Goal: Transaction & Acquisition: Purchase product/service

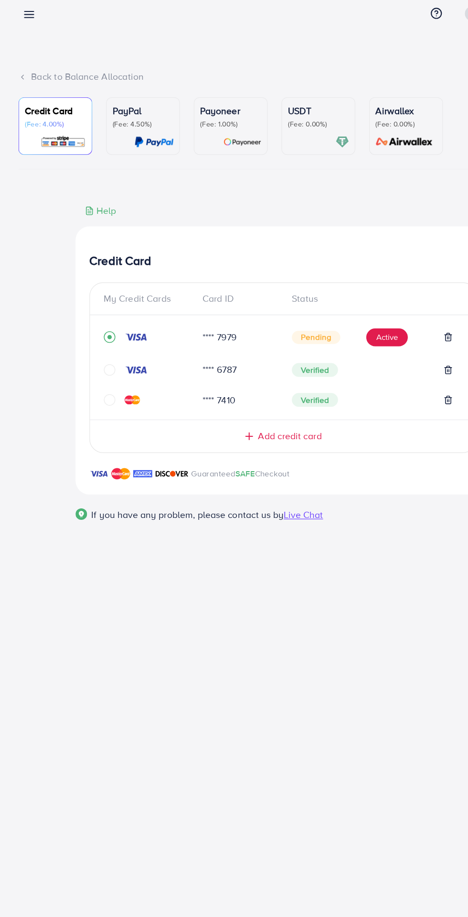
click at [255, 377] on span "Add credit card" at bounding box center [239, 373] width 53 height 11
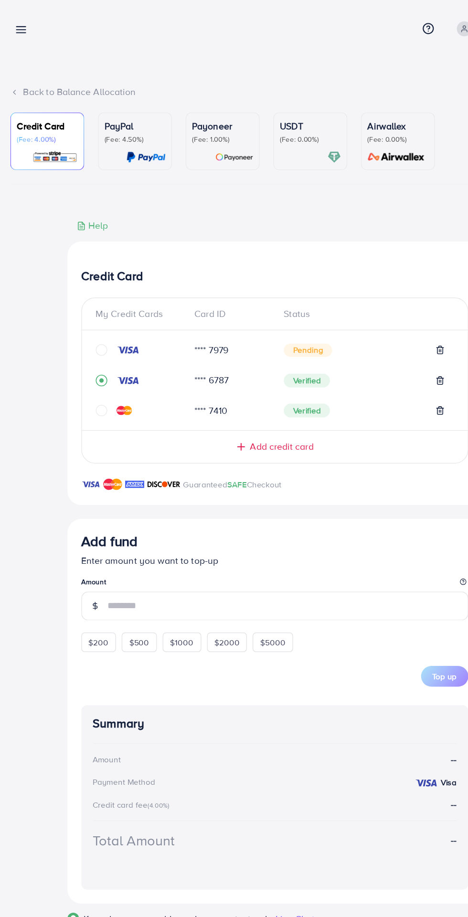
click at [251, 374] on span "Add credit card" at bounding box center [239, 369] width 53 height 11
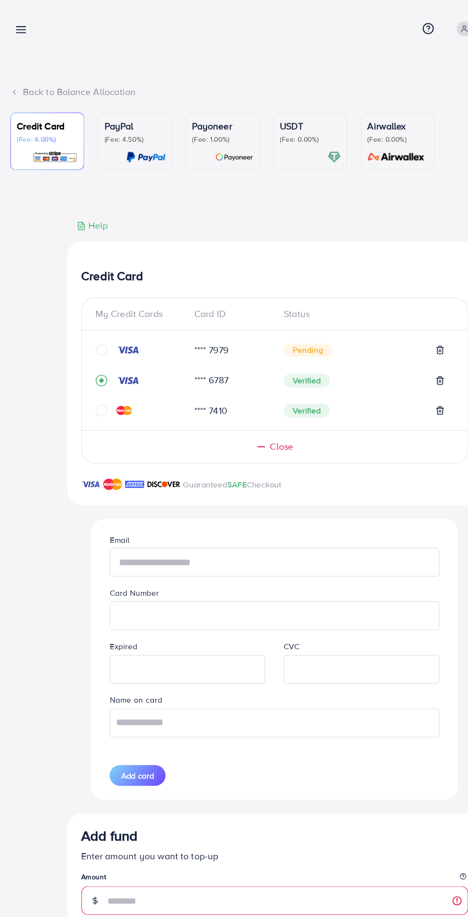
click at [224, 468] on input "text" at bounding box center [233, 466] width 273 height 24
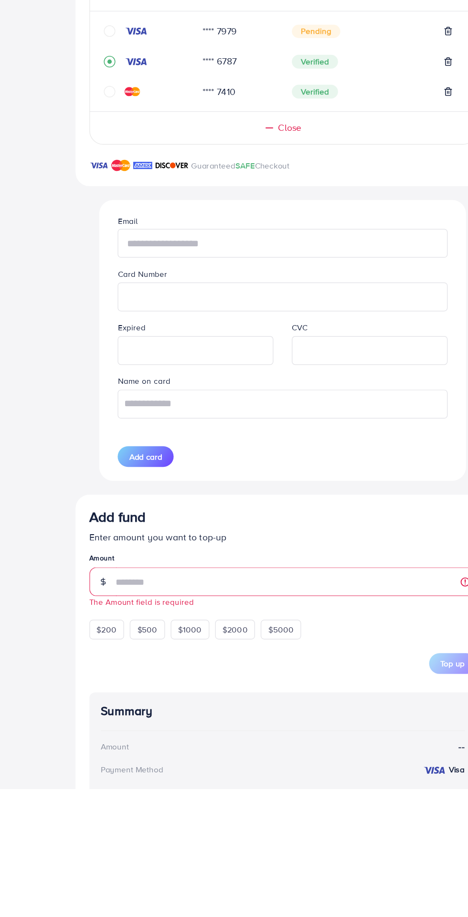
type input "**********"
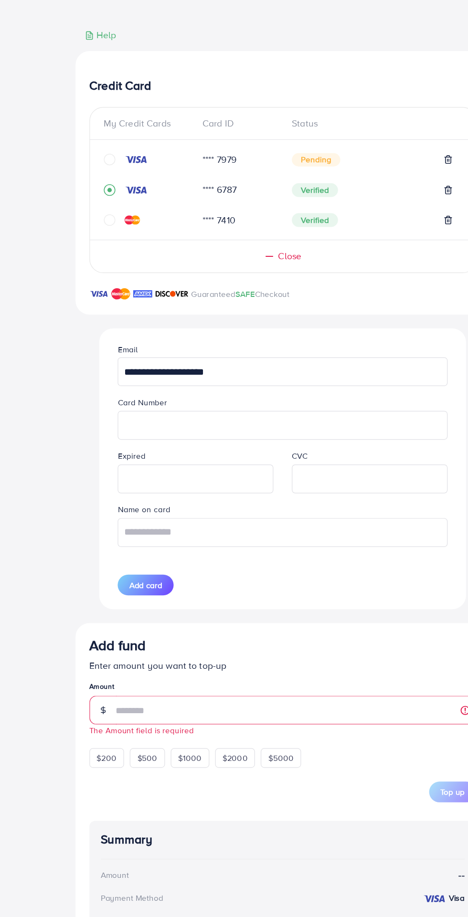
click at [238, 513] on iframe at bounding box center [234, 510] width 262 height 21
click at [125, 521] on iframe at bounding box center [234, 510] width 262 height 21
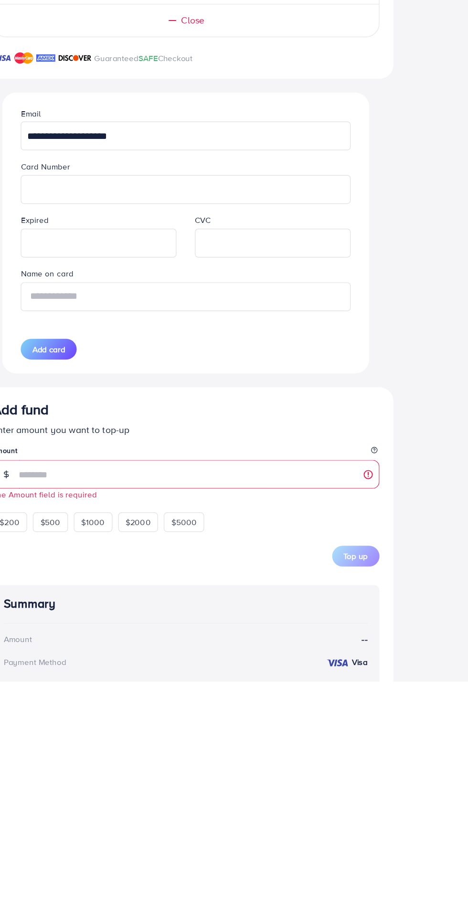
click at [145, 598] on input "text" at bounding box center [233, 599] width 273 height 24
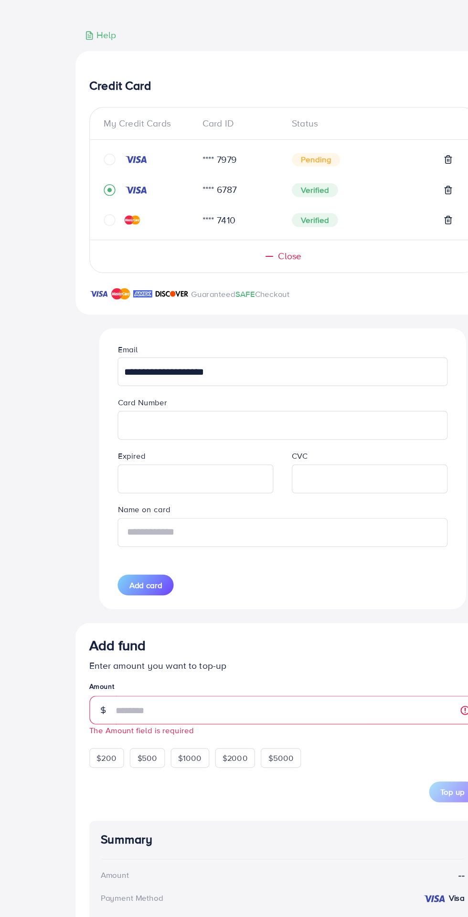
click at [240, 604] on input "text" at bounding box center [233, 599] width 273 height 24
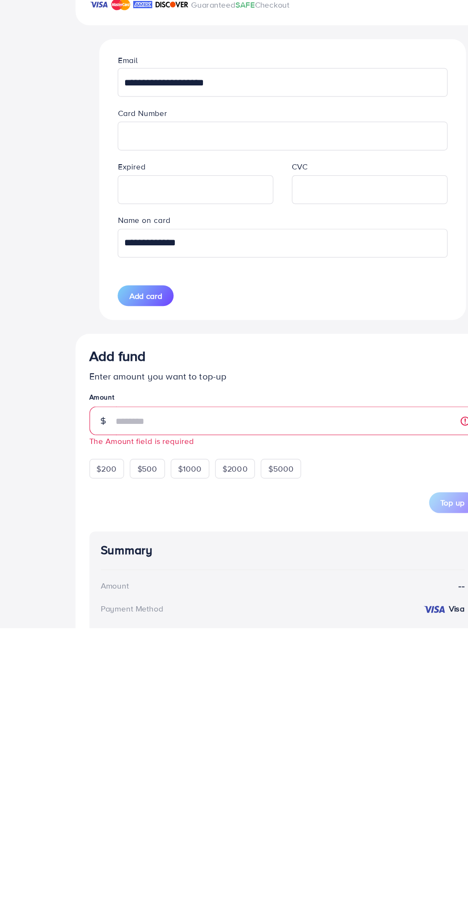
type input "**********"
click at [114, 646] on span "Add card" at bounding box center [120, 643] width 27 height 10
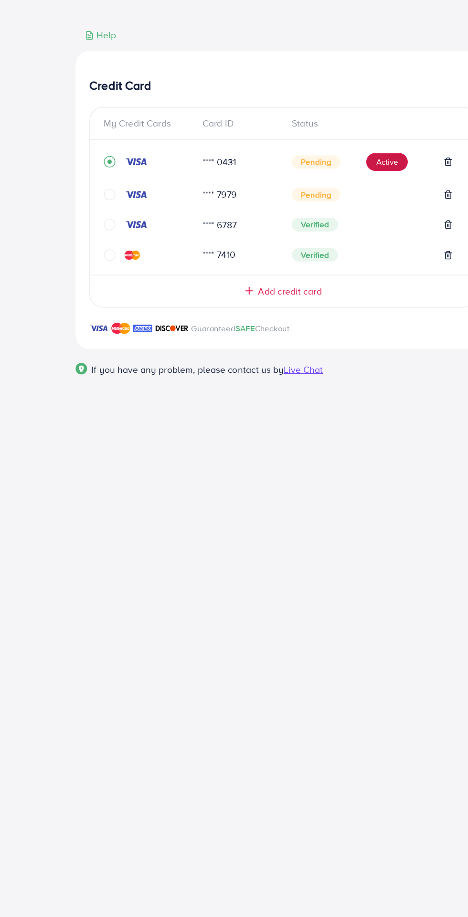
click at [316, 297] on button "Active" at bounding box center [320, 292] width 34 height 15
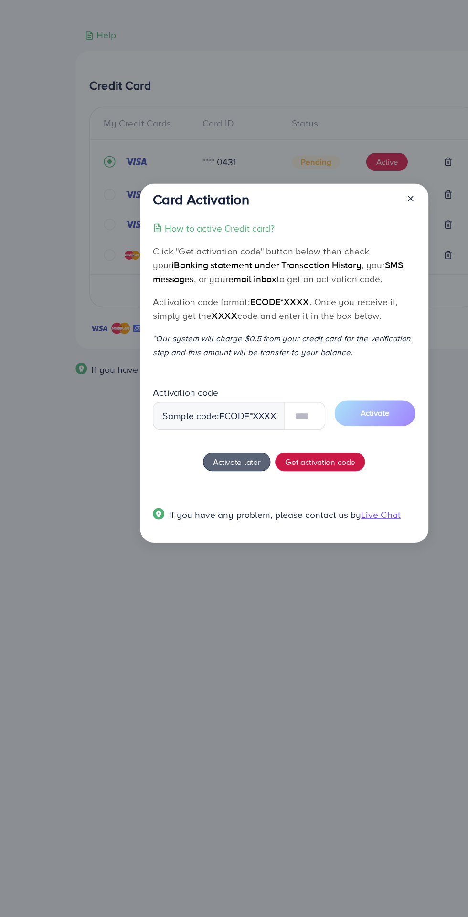
click at [273, 539] on button "Get activation code" at bounding box center [265, 540] width 75 height 15
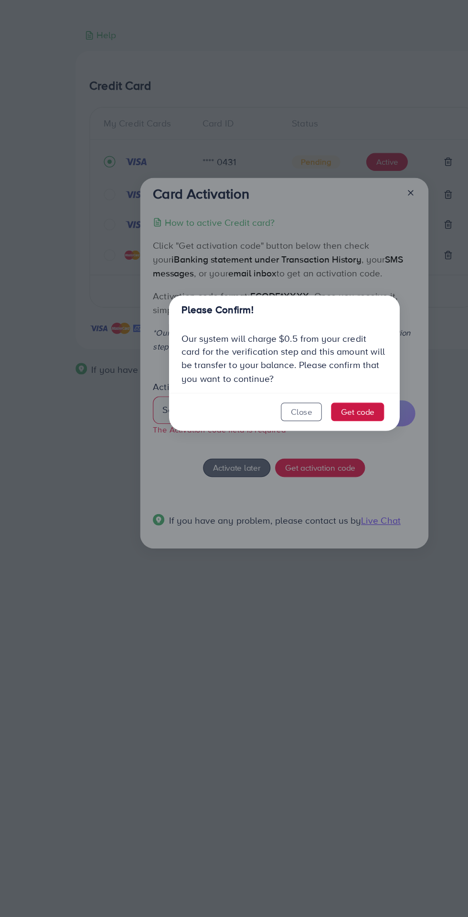
click at [305, 503] on button "Get code" at bounding box center [296, 498] width 44 height 15
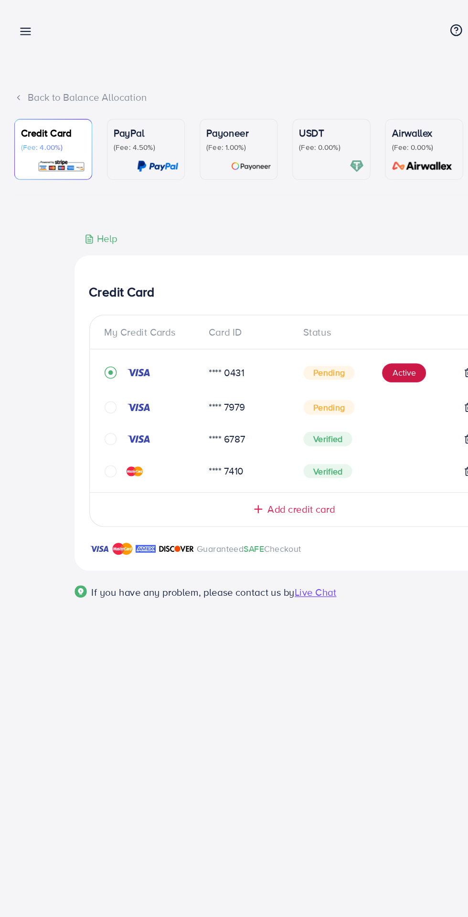
click at [320, 299] on button "Active" at bounding box center [320, 292] width 34 height 15
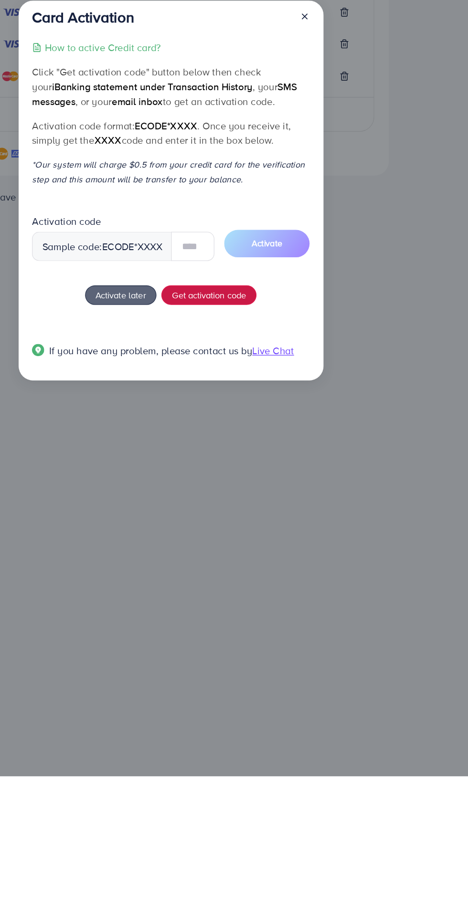
click at [281, 542] on span "Get activation code" at bounding box center [265, 540] width 58 height 10
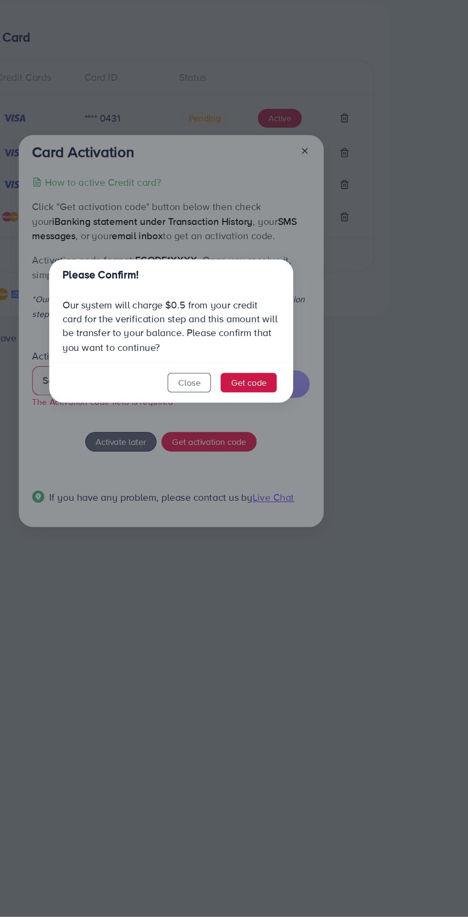
click at [309, 497] on button "Get code" at bounding box center [296, 498] width 44 height 15
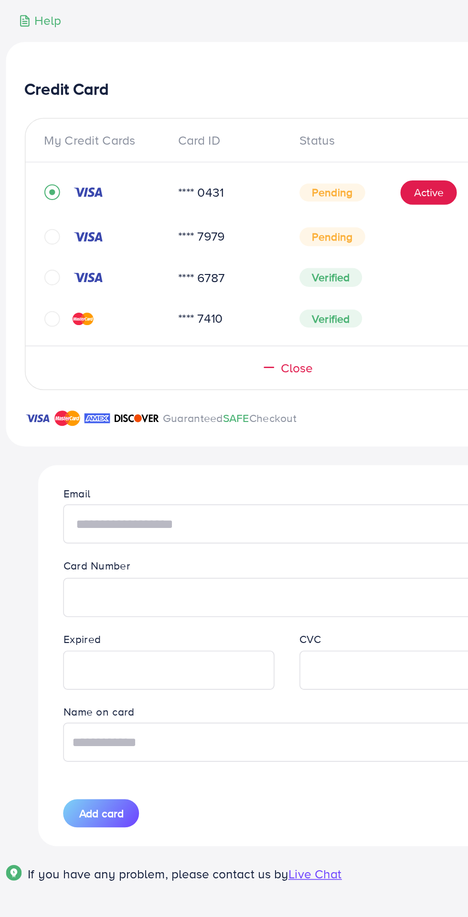
click at [223, 493] on input "text" at bounding box center [233, 494] width 273 height 24
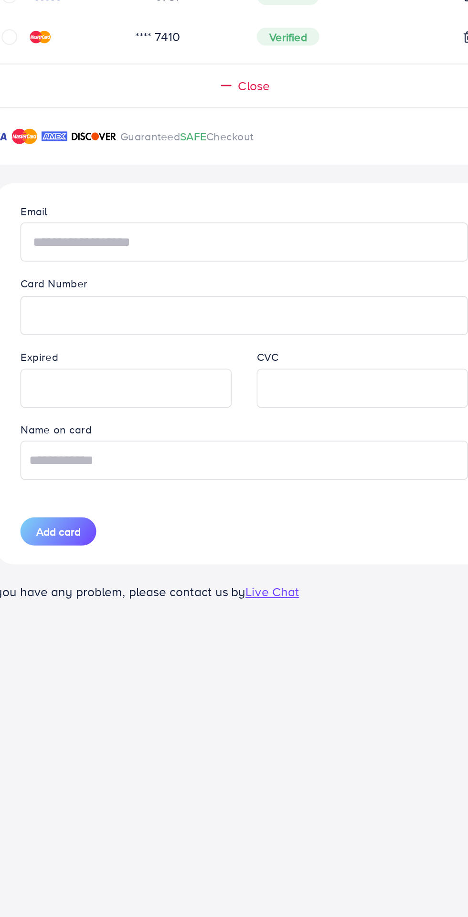
click at [175, 497] on input "text" at bounding box center [233, 494] width 273 height 24
type input "**********"
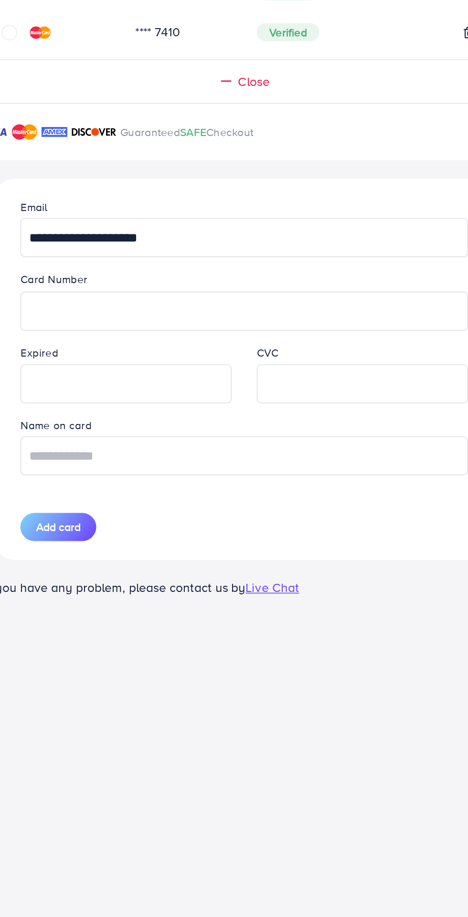
click at [179, 594] on iframe at bounding box center [162, 583] width 118 height 21
click at [287, 635] on input "text" at bounding box center [233, 628] width 273 height 24
click at [266, 635] on input "text" at bounding box center [233, 628] width 273 height 24
type input "**********"
click at [129, 676] on span "Add card" at bounding box center [120, 671] width 27 height 10
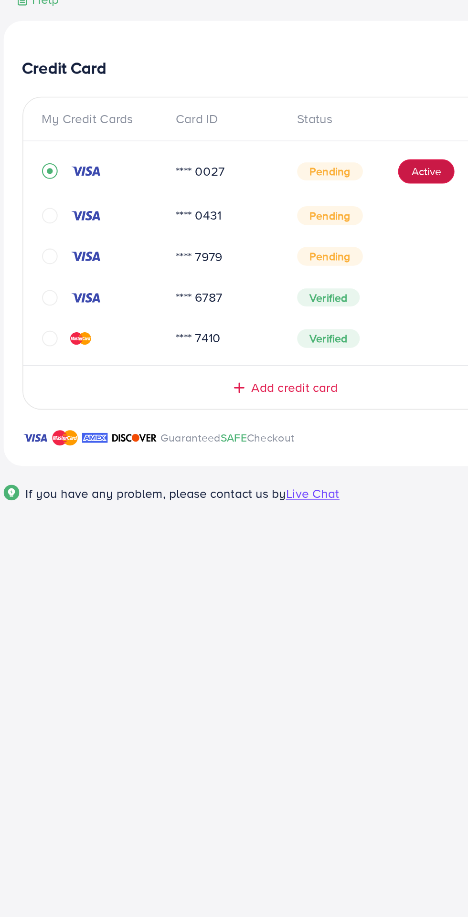
click at [317, 296] on button "Active" at bounding box center [320, 292] width 34 height 15
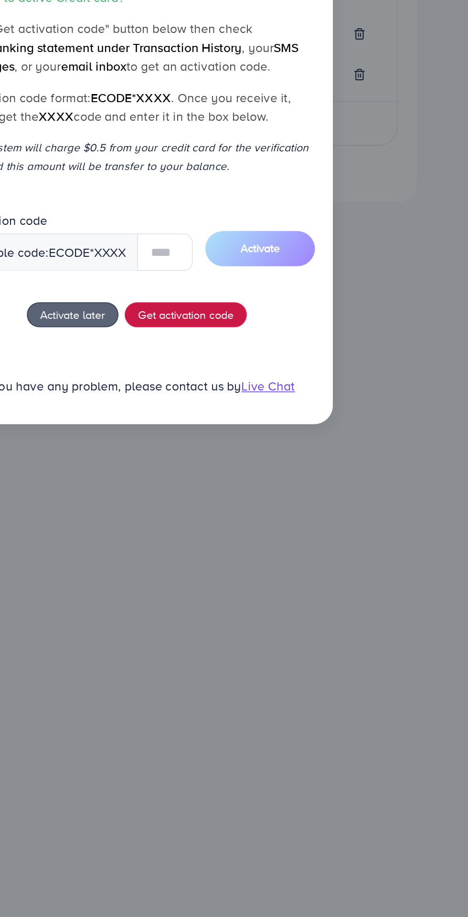
click at [290, 542] on span "Get activation code" at bounding box center [265, 540] width 58 height 10
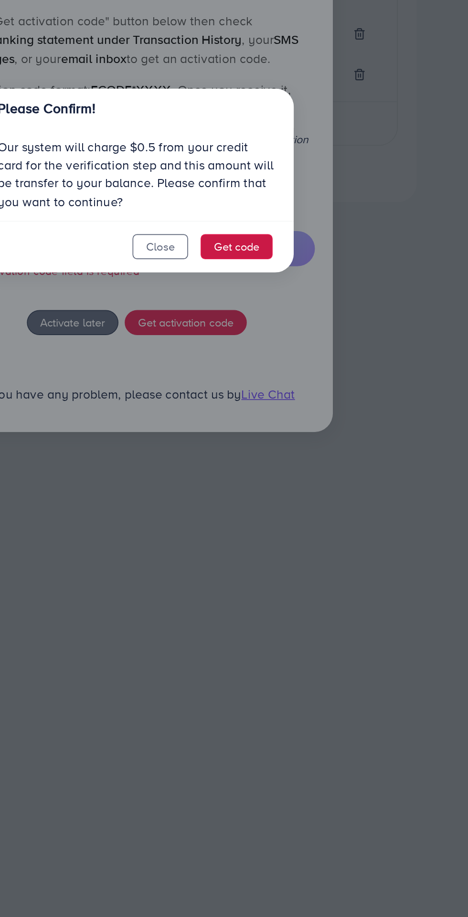
click at [305, 496] on button "Get code" at bounding box center [296, 498] width 44 height 15
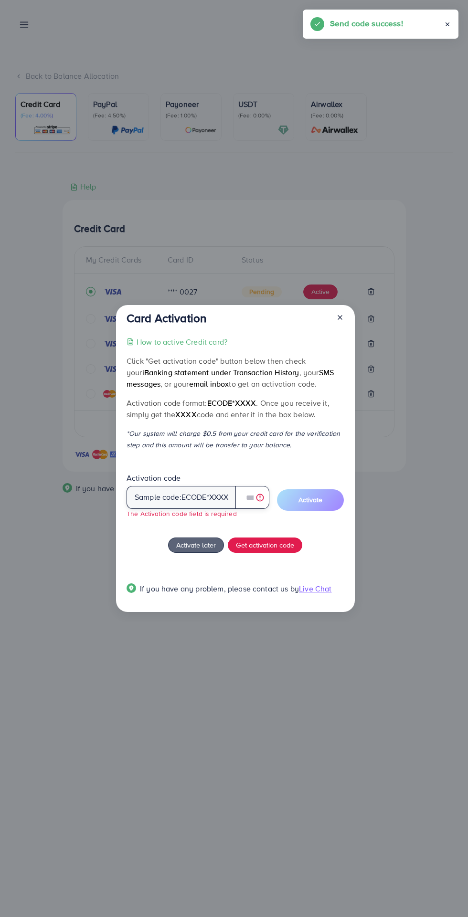
click at [250, 499] on input "text" at bounding box center [252, 497] width 34 height 23
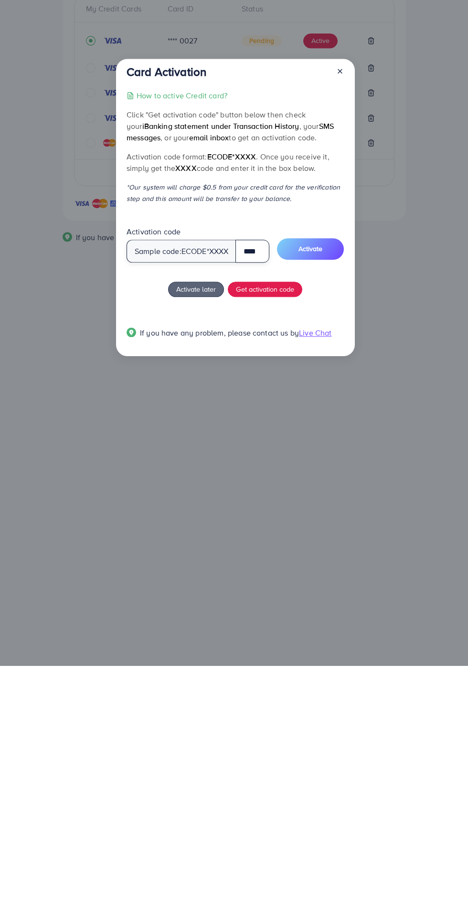
scroll to position [0, 2]
type input "****"
click at [314, 499] on span "Activate" at bounding box center [309, 500] width 24 height 10
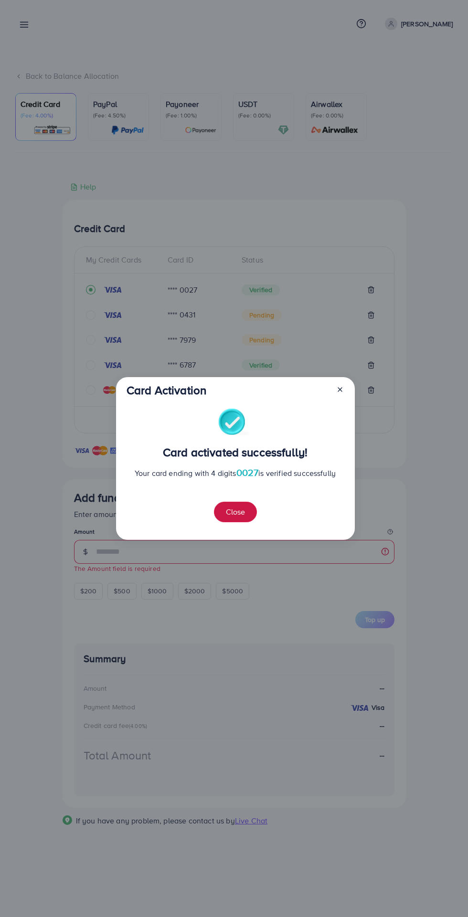
click at [248, 509] on button "Close" at bounding box center [235, 512] width 43 height 21
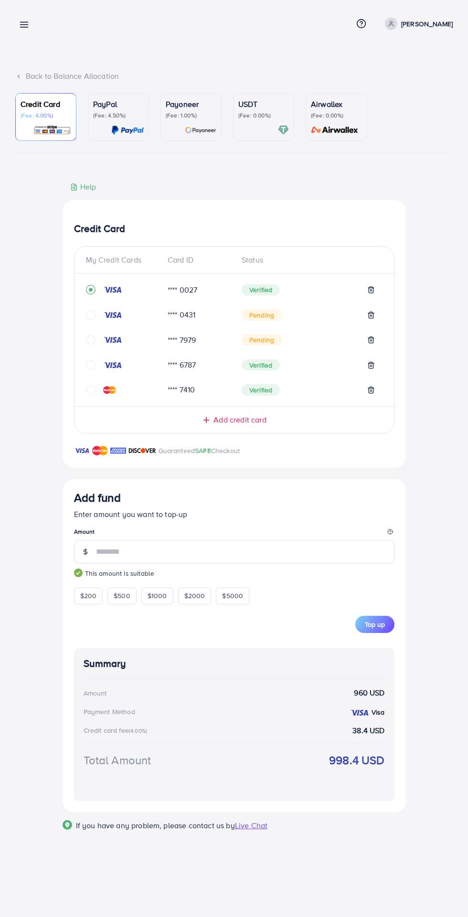
click at [400, 628] on div "Add fund Enter amount you want to top-up Amount *** This amount is suitable $20…" at bounding box center [234, 646] width 343 height 333
click at [378, 627] on span "Top up" at bounding box center [375, 625] width 20 height 10
click at [132, 602] on div "$500" at bounding box center [121, 596] width 29 height 16
type input "***"
click at [129, 604] on div "$500" at bounding box center [121, 596] width 29 height 16
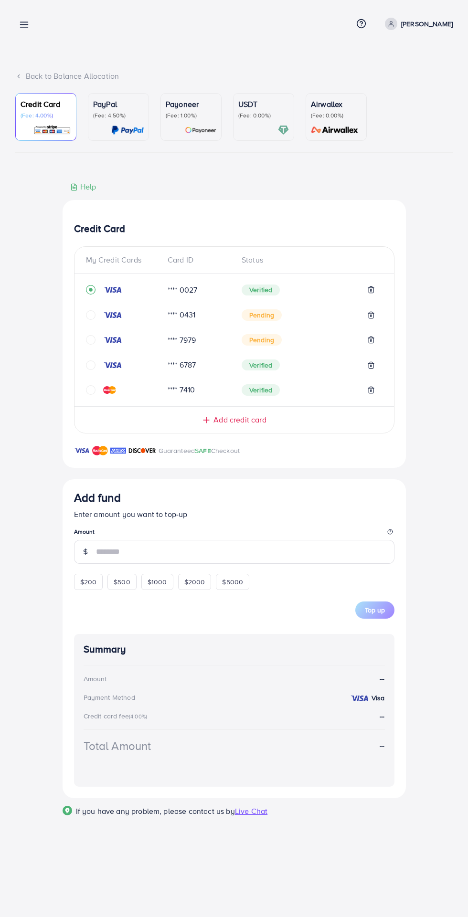
click at [26, 170] on div "Credit Card (Fee: 4.00%) PayPal (Fee: 4.50%) Payoneer (Fee: 1.00%) USDT (Fee: 0…" at bounding box center [233, 461] width 437 height 736
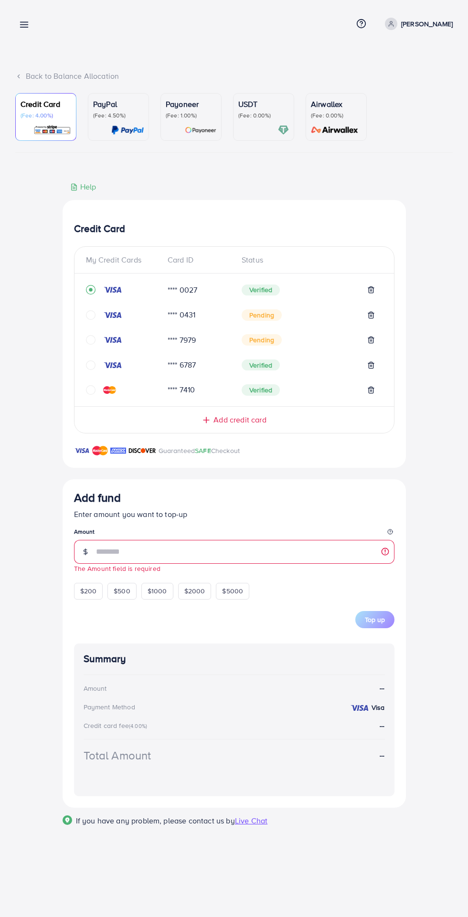
click at [43, 139] on link "Credit Card (Fee: 4.00%)" at bounding box center [45, 117] width 61 height 48
